Goal: Transaction & Acquisition: Obtain resource

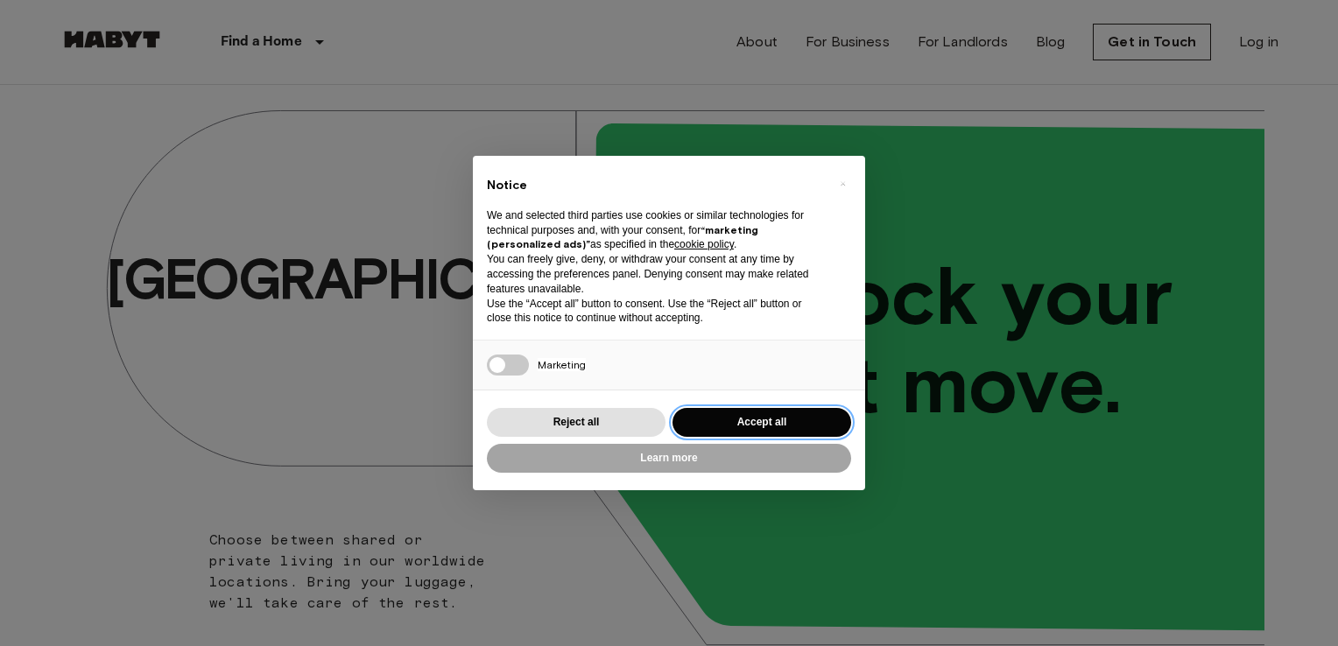
click at [783, 427] on button "Accept all" at bounding box center [761, 422] width 179 height 29
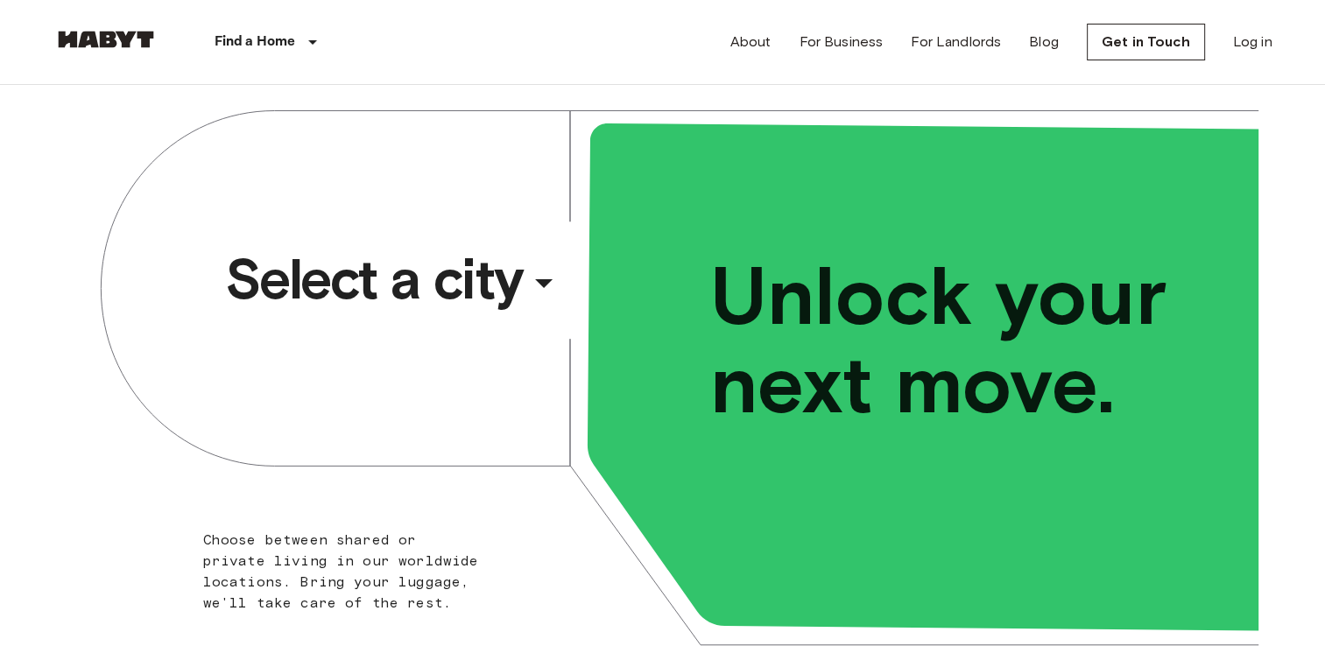
click at [538, 281] on div "​" at bounding box center [567, 297] width 180 height 36
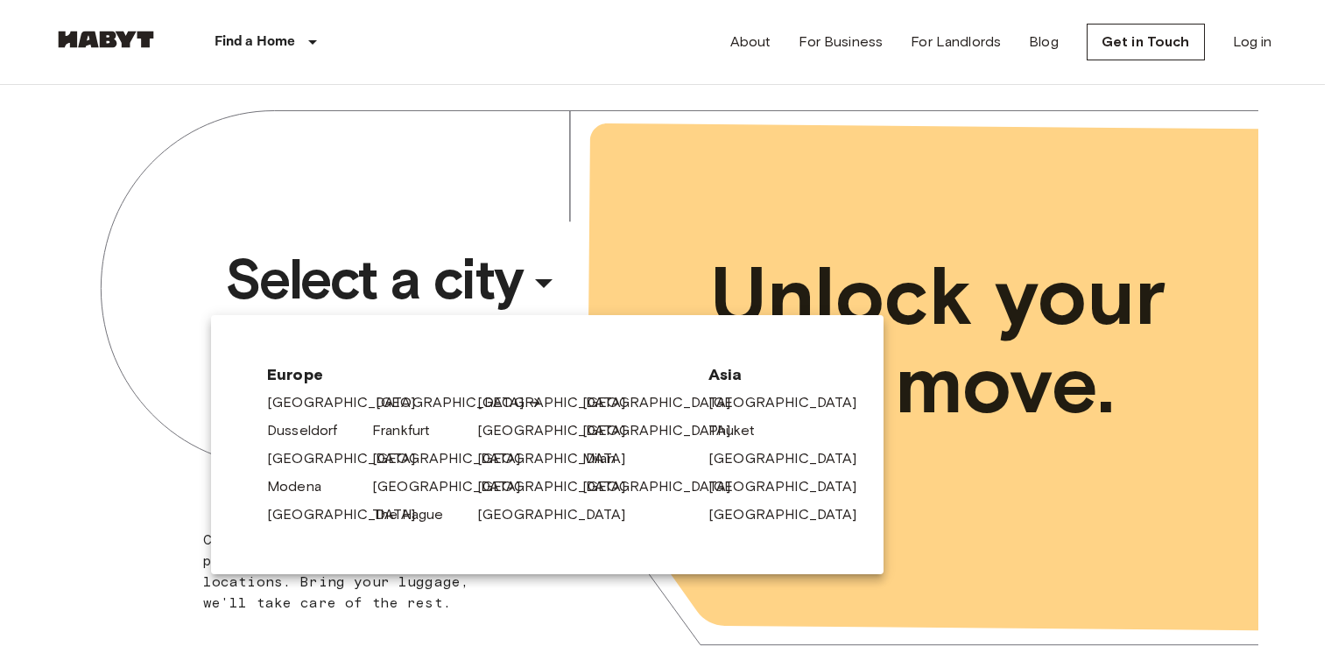
click at [394, 398] on link "[GEOGRAPHIC_DATA]" at bounding box center [459, 402] width 166 height 21
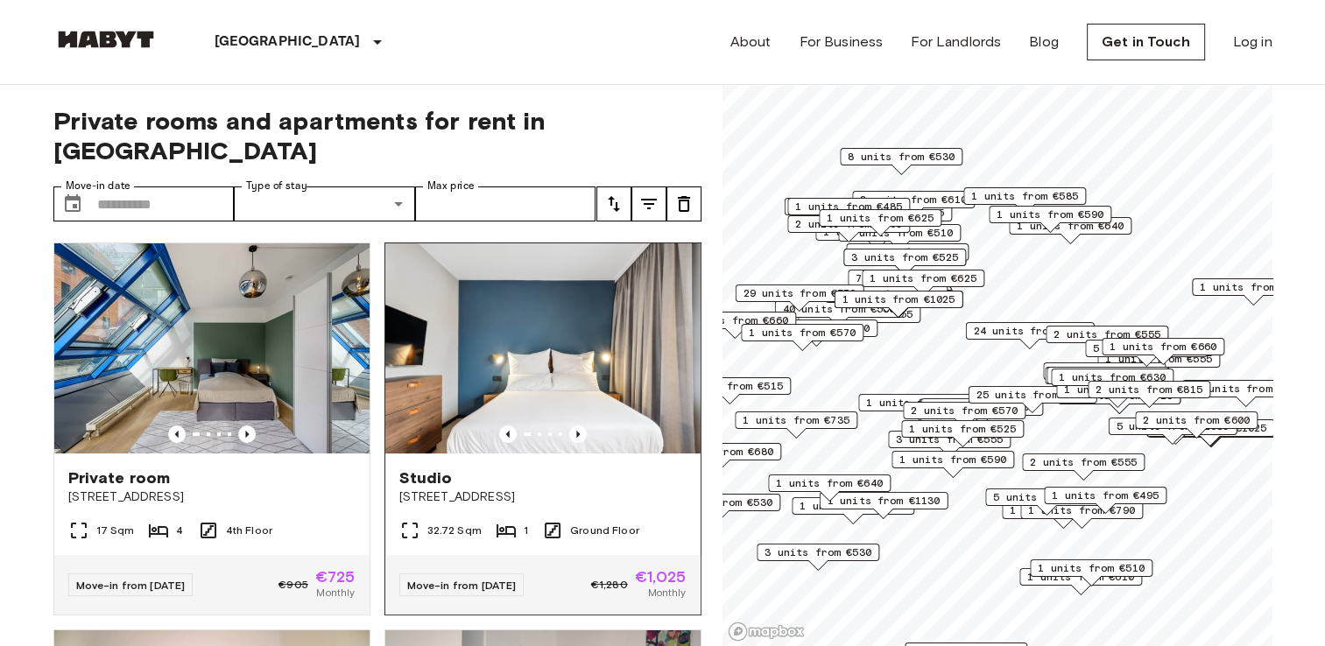
click at [417, 468] on span "Studio" at bounding box center [425, 478] width 53 height 21
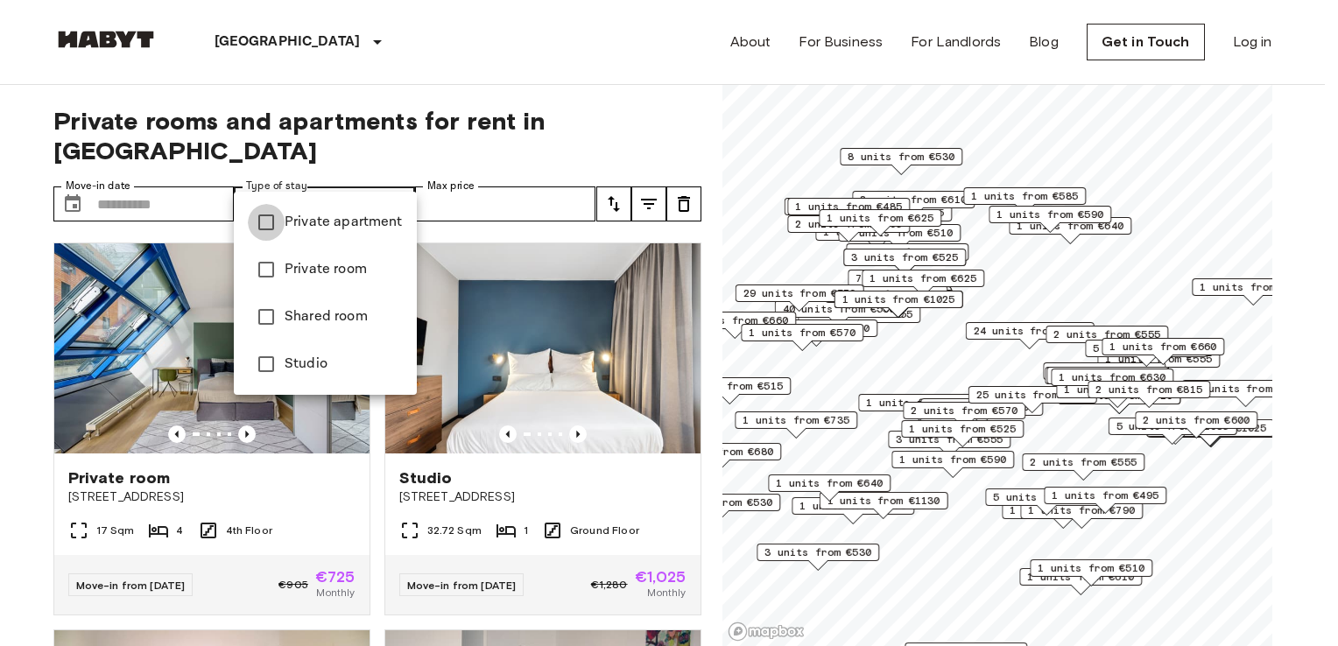
type input "**********"
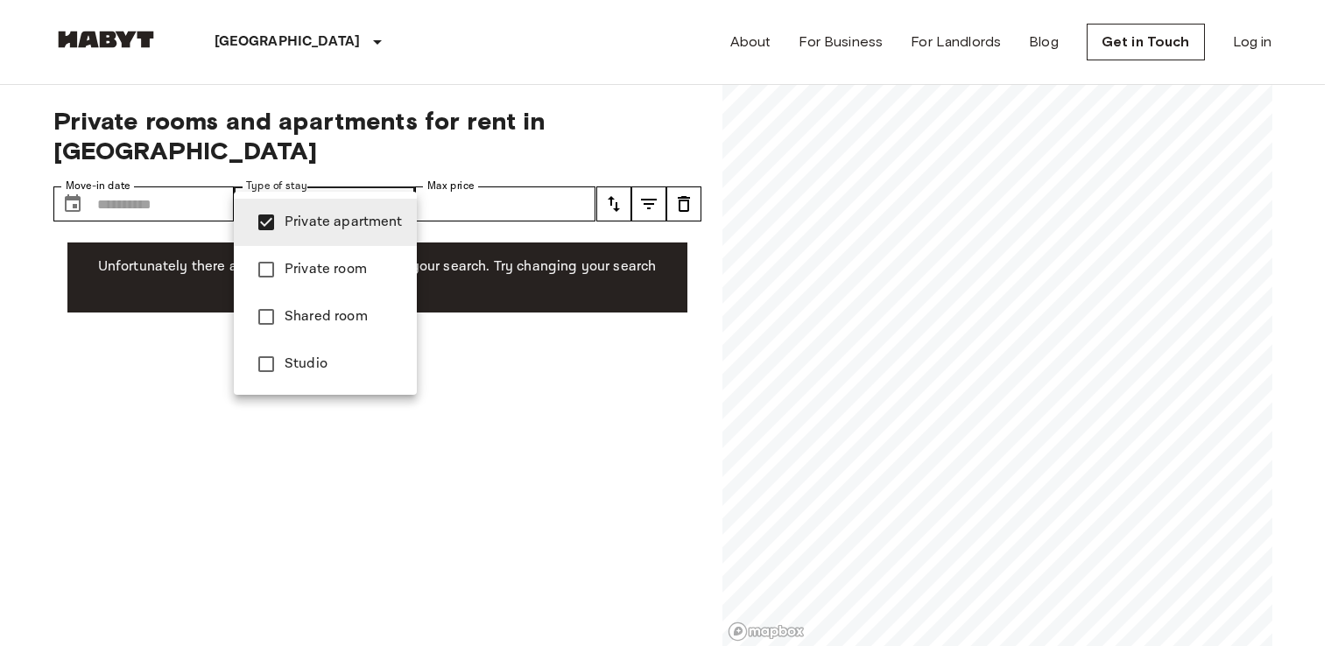
click at [395, 176] on div at bounding box center [669, 323] width 1338 height 646
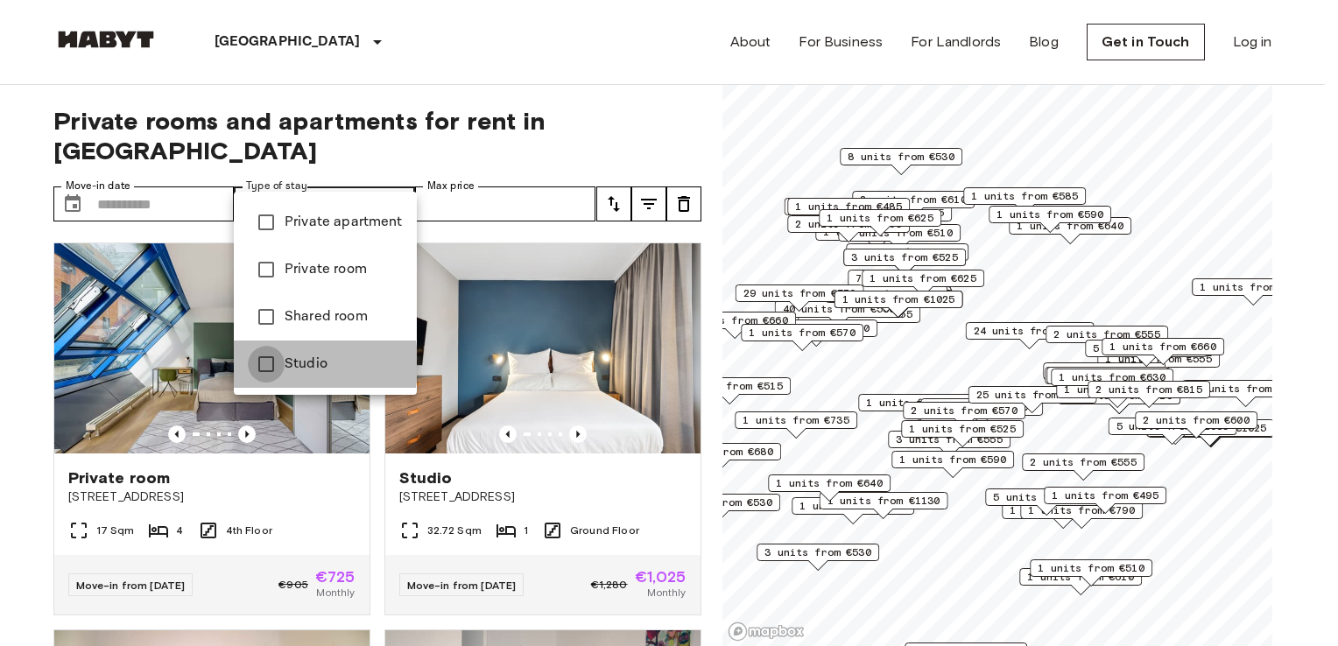
type input "******"
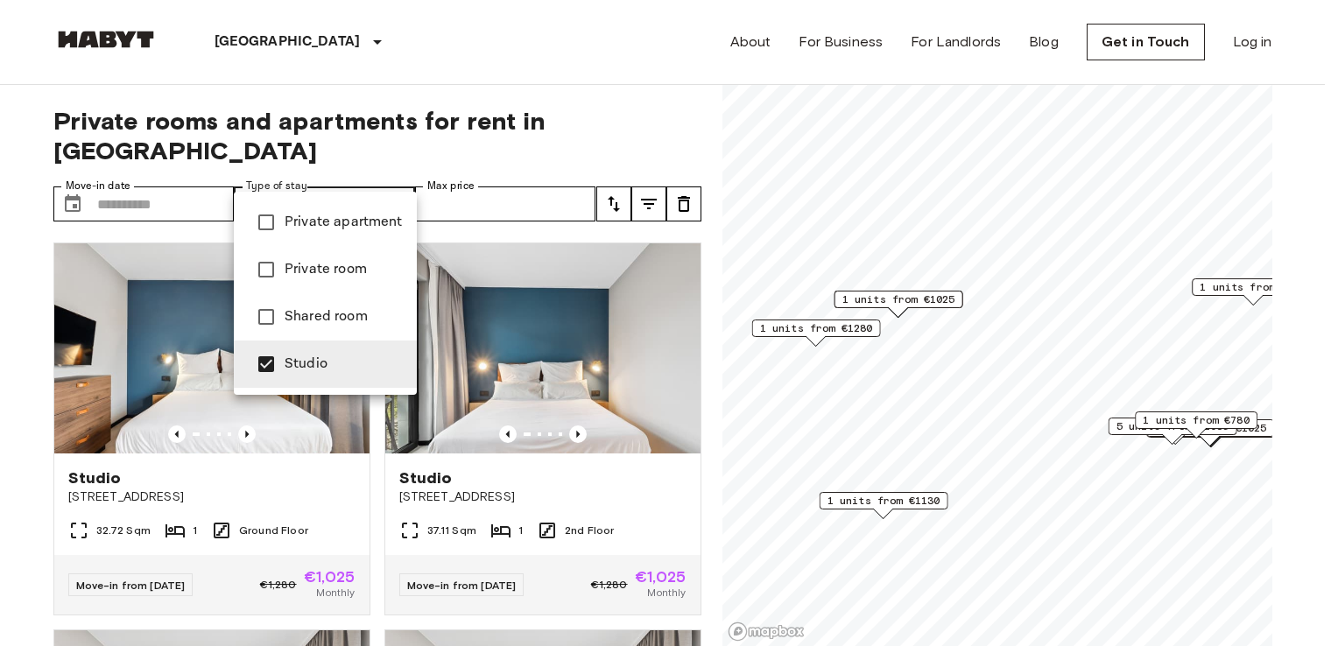
click at [634, 89] on div at bounding box center [669, 323] width 1338 height 646
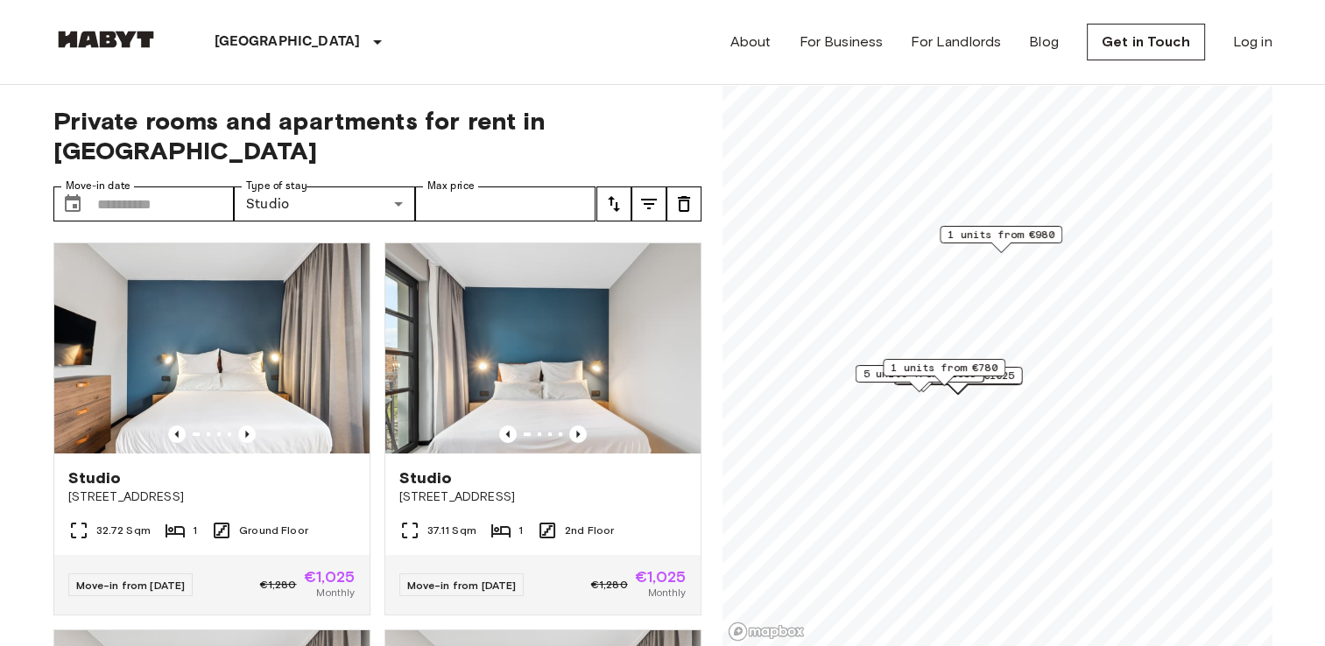
click at [998, 232] on span "1 units from €980" at bounding box center [1000, 235] width 107 height 16
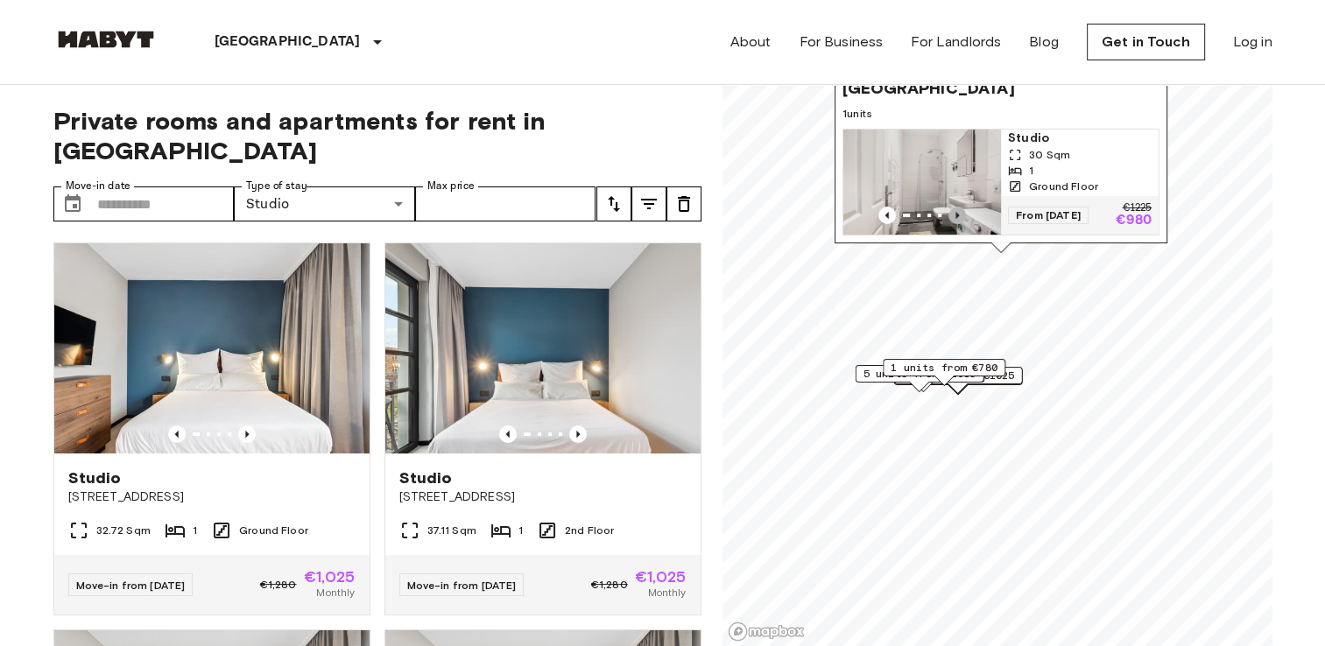
click at [958, 207] on icon "Previous image" at bounding box center [957, 216] width 18 height 18
click at [957, 207] on icon "Previous image" at bounding box center [957, 216] width 18 height 18
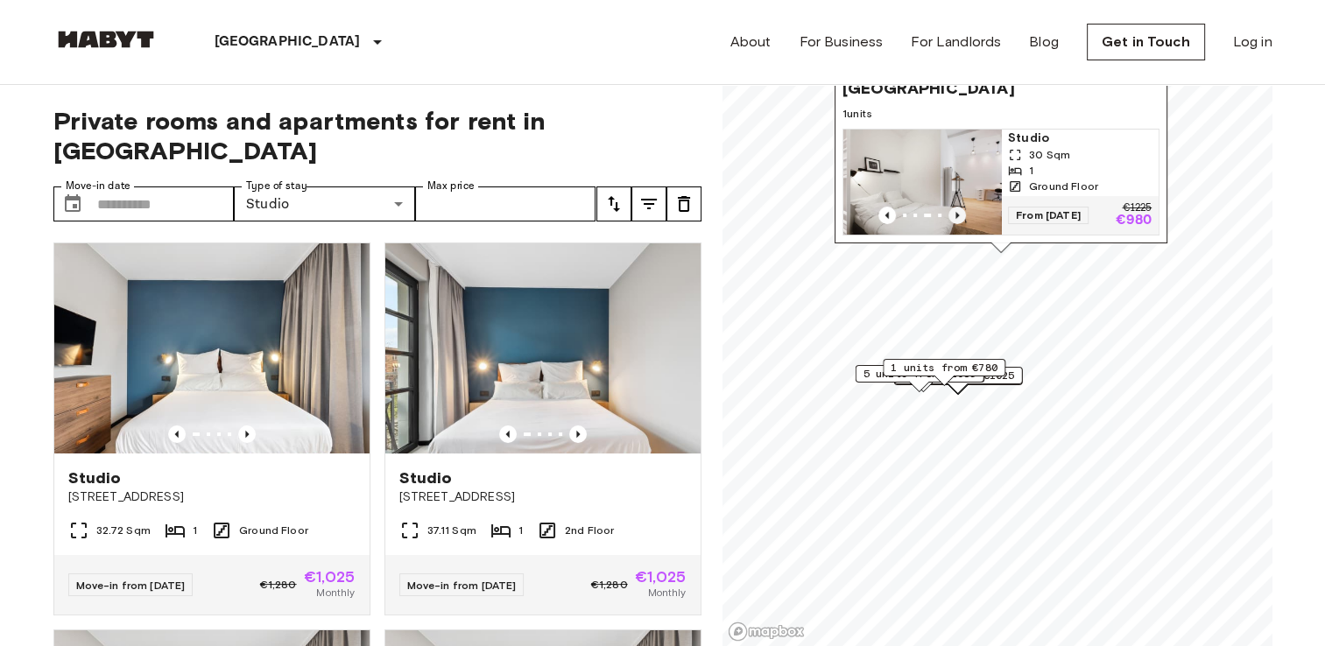
click at [957, 207] on icon "Previous image" at bounding box center [957, 216] width 18 height 18
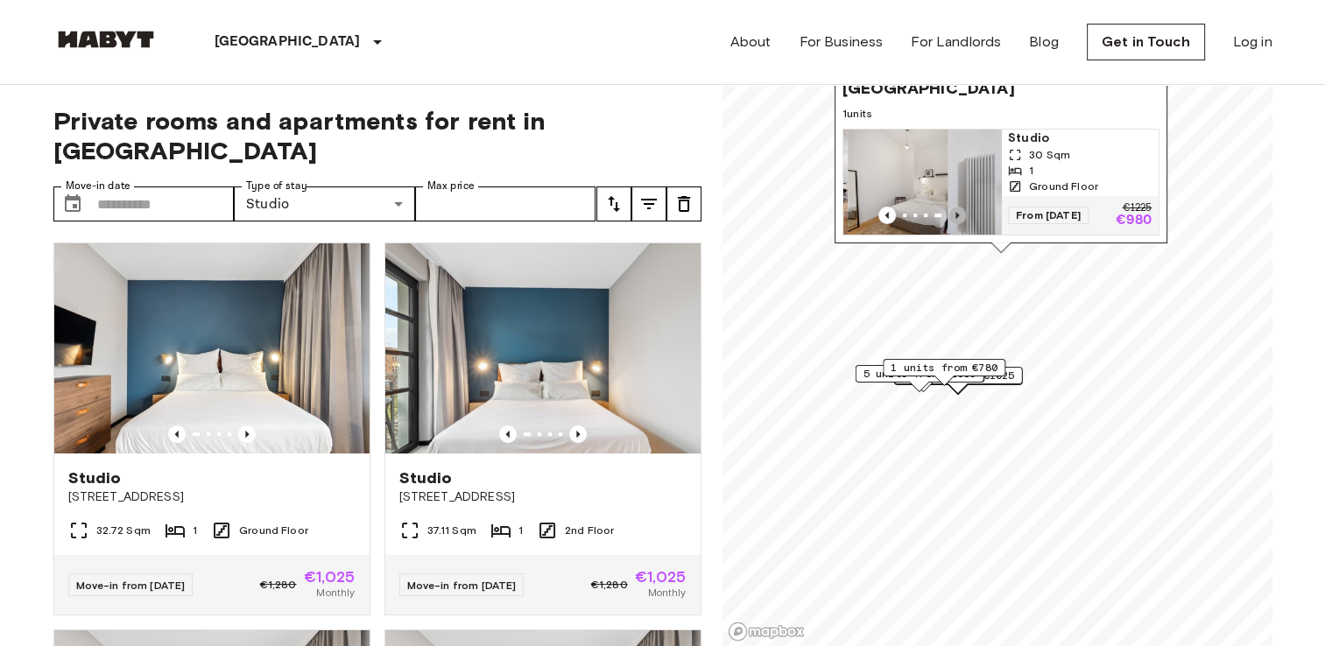
click at [957, 207] on icon "Previous image" at bounding box center [957, 216] width 18 height 18
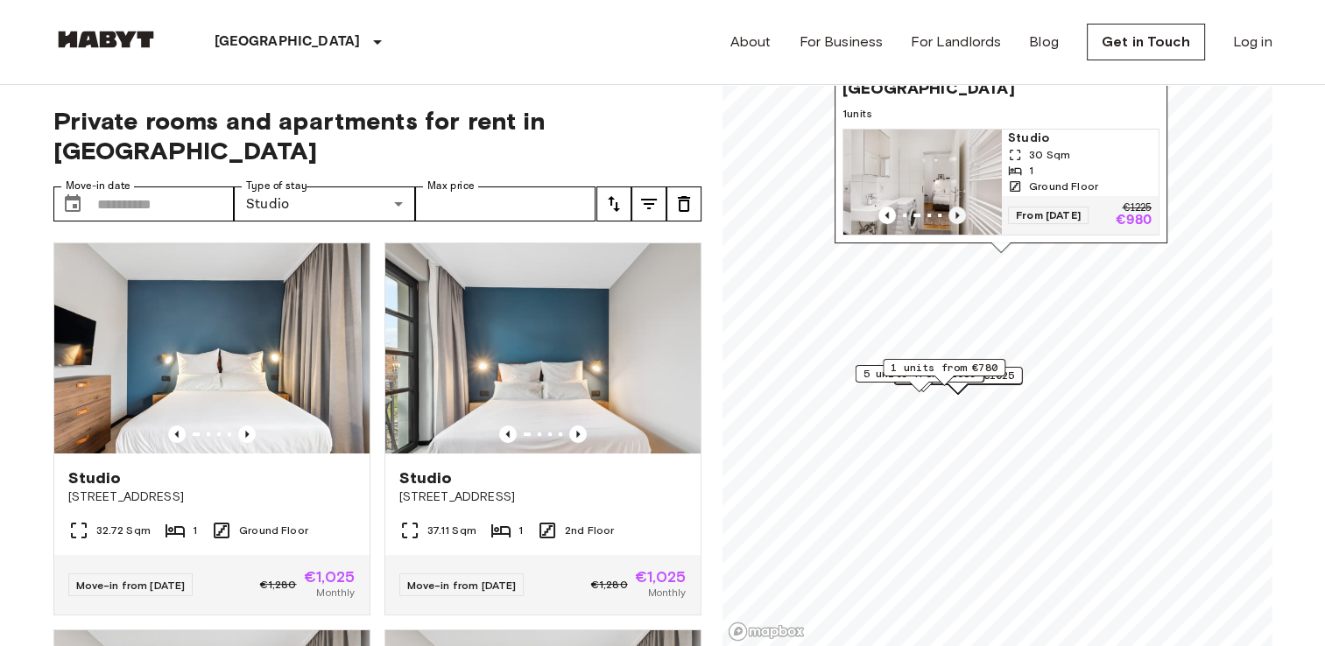
click at [957, 207] on icon "Previous image" at bounding box center [957, 216] width 18 height 18
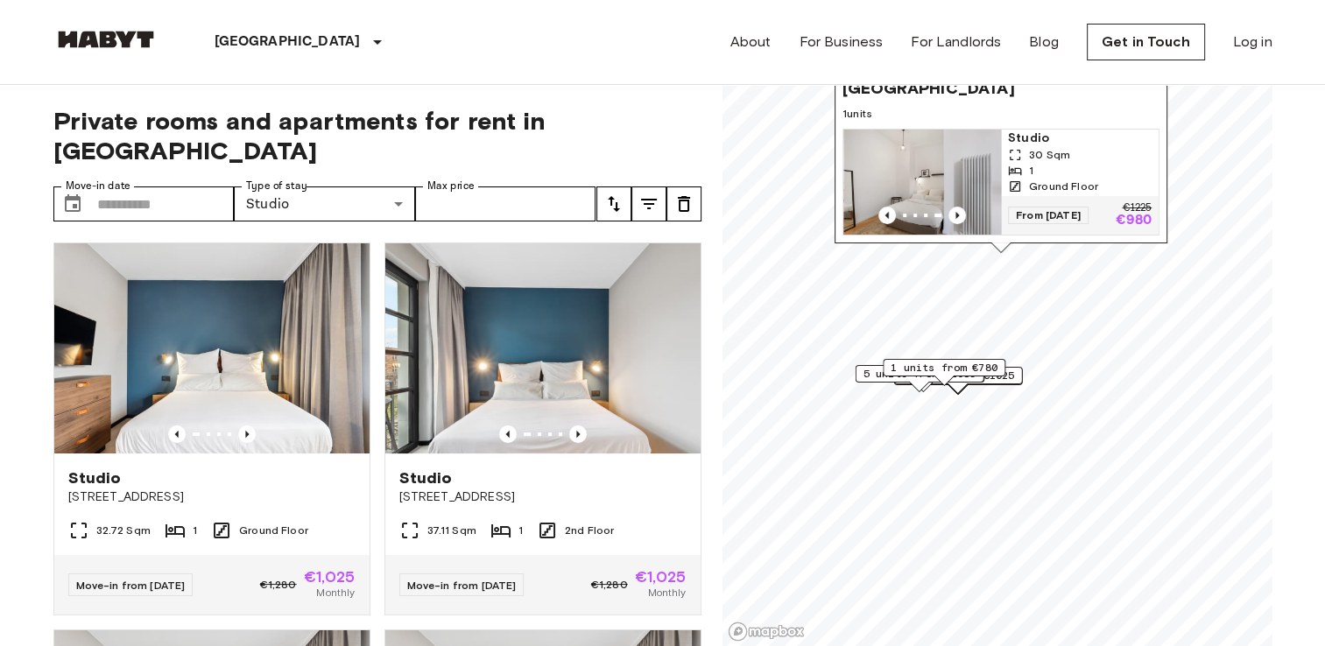
click at [956, 367] on span "1 units from €780" at bounding box center [943, 368] width 107 height 16
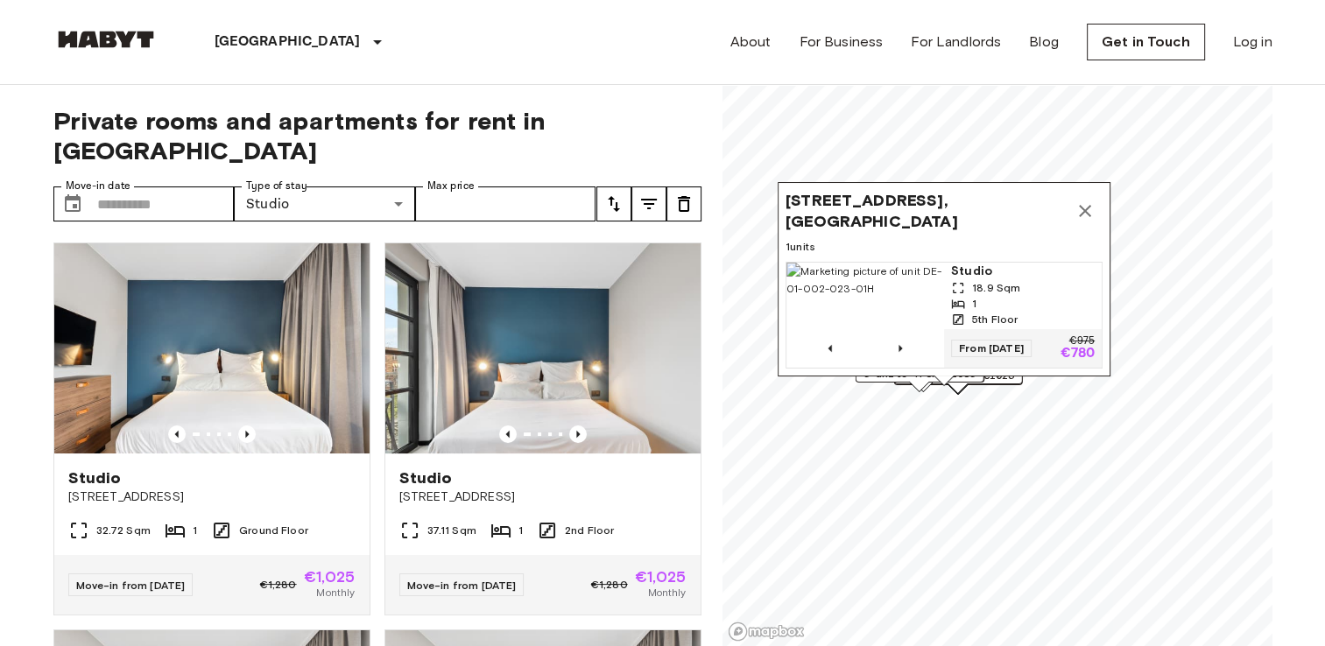
click at [915, 201] on span "Archibaldweg 12, 10317 Berlin, GER" at bounding box center [926, 211] width 282 height 42
click at [882, 196] on span "Archibaldweg 12, 10317 Berlin, GER" at bounding box center [926, 211] width 282 height 42
click at [890, 190] on div "Archibaldweg 12, 10317 Berlin, GER" at bounding box center [943, 211] width 317 height 42
click at [887, 200] on span "Archibaldweg 12, 10317 Berlin, GER" at bounding box center [926, 211] width 282 height 42
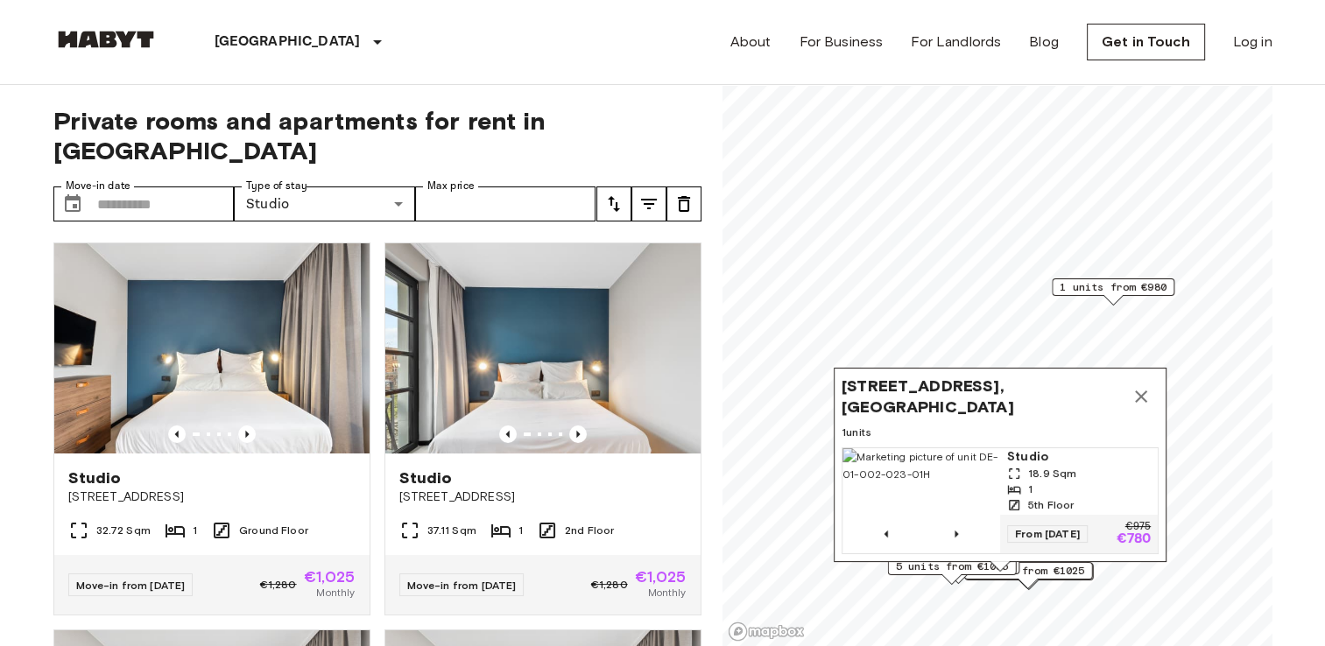
click at [932, 388] on span "Archibaldweg 12, 10317 Berlin, GER" at bounding box center [982, 397] width 282 height 42
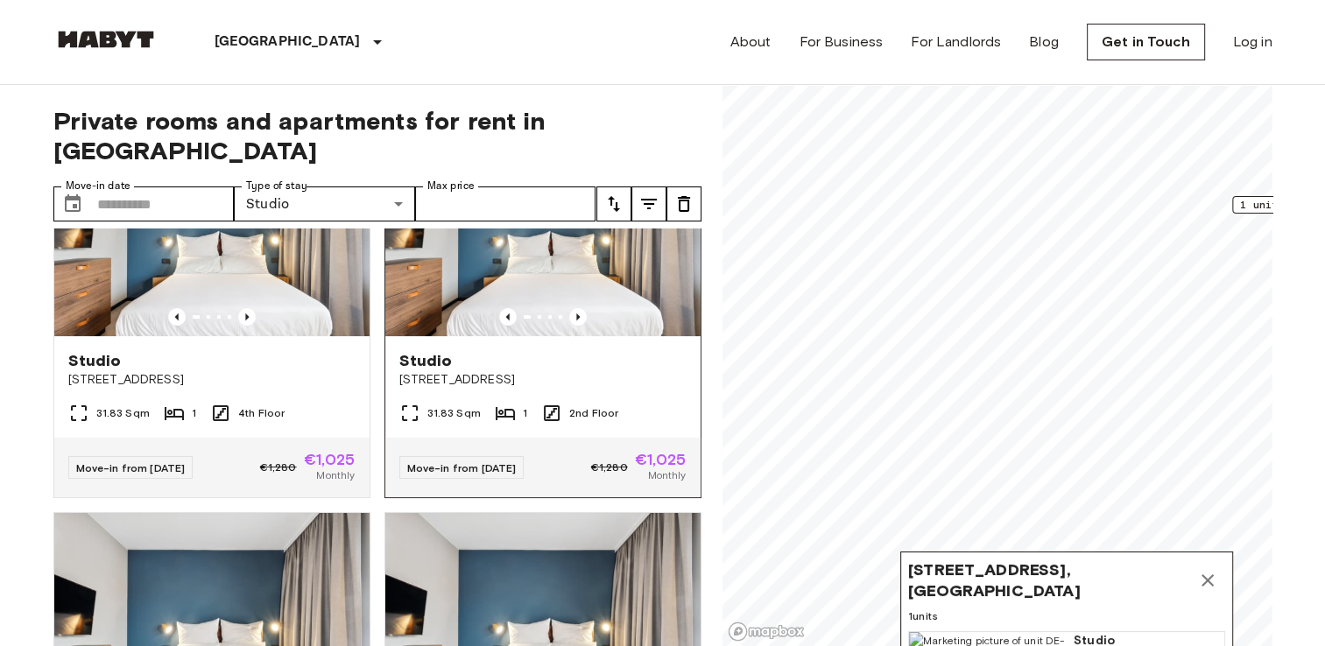
scroll to position [525, 0]
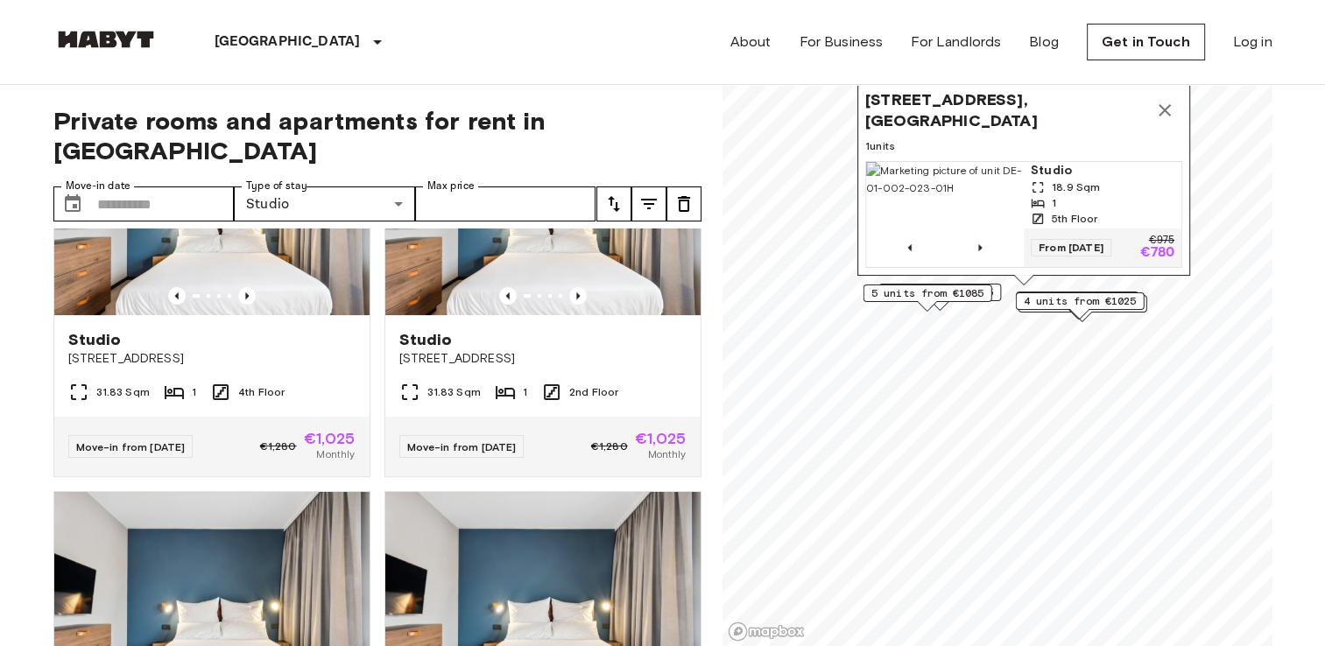
drag, startPoint x: 1078, startPoint y: 359, endPoint x: 1126, endPoint y: 209, distance: 157.3
click at [1126, 211] on div "5th Floor" at bounding box center [1103, 219] width 144 height 16
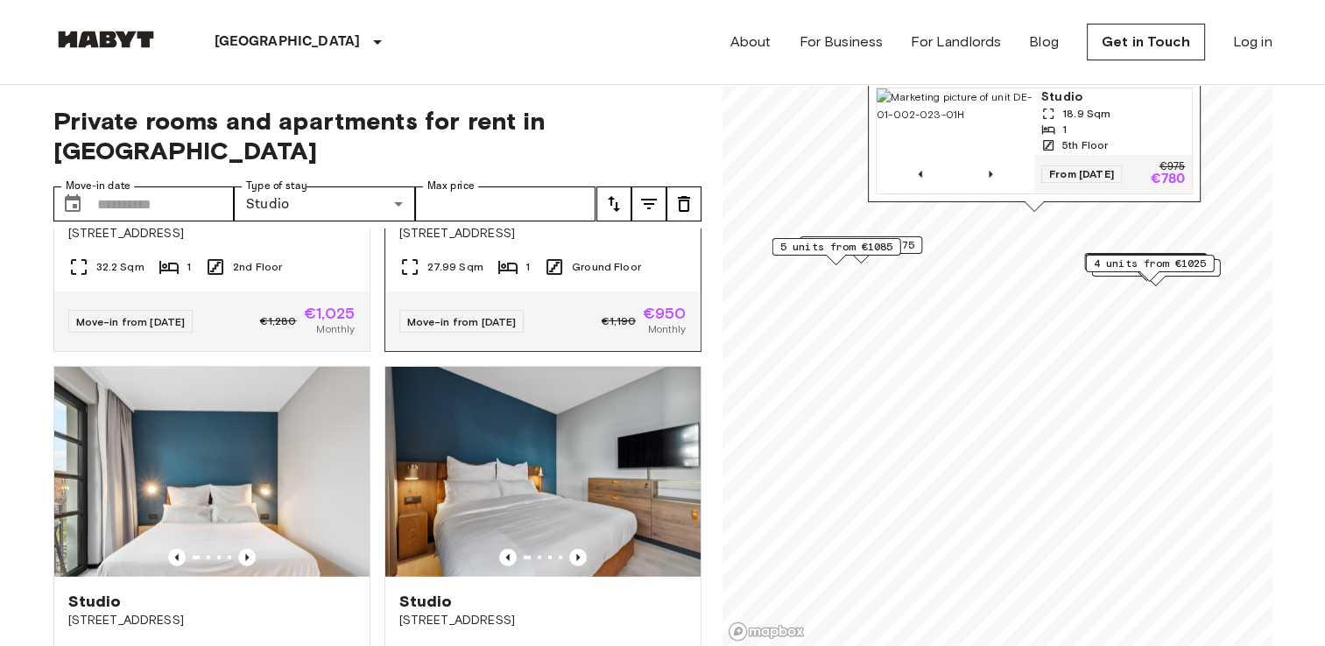
scroll to position [4170, 0]
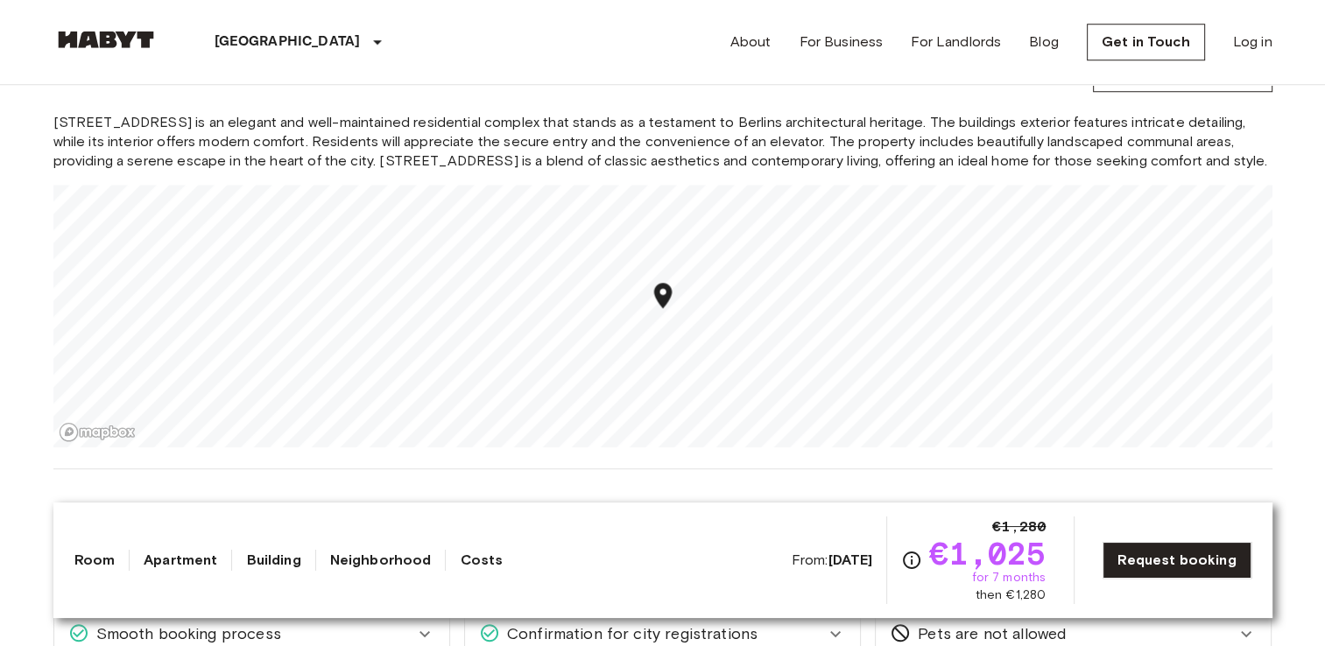
scroll to position [1488, 0]
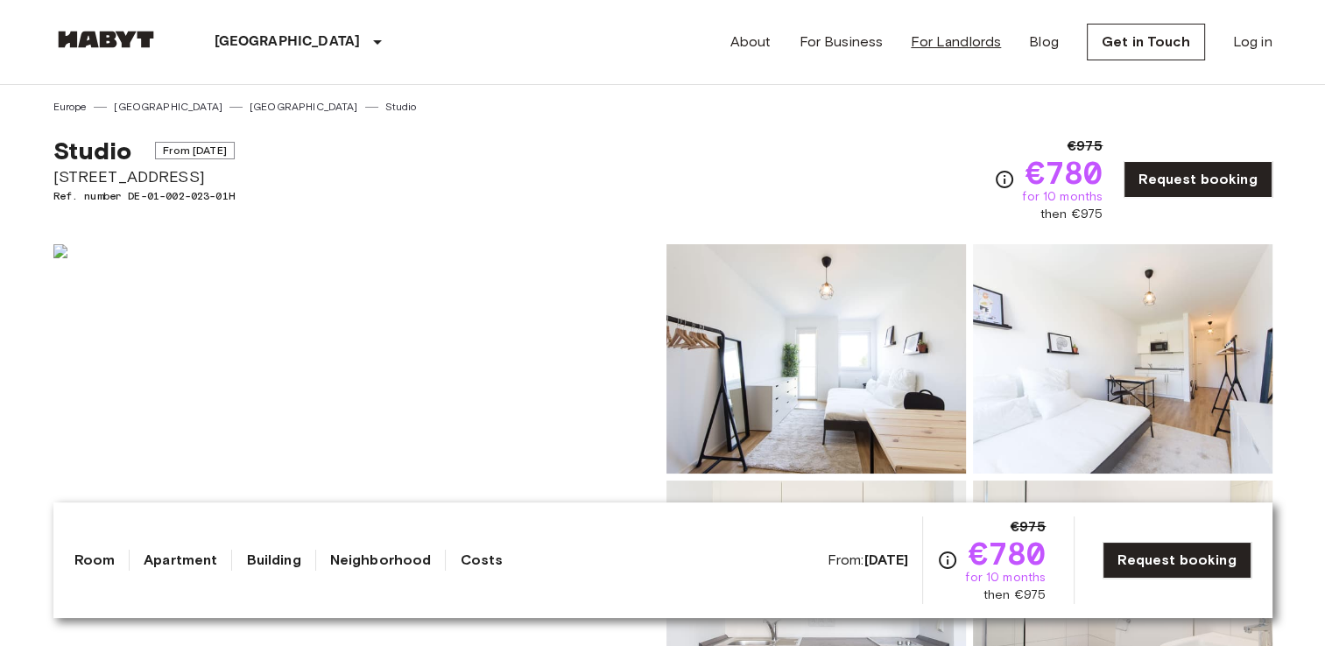
click at [952, 39] on link "For Landlords" at bounding box center [956, 42] width 90 height 21
